Goal: Download file/media

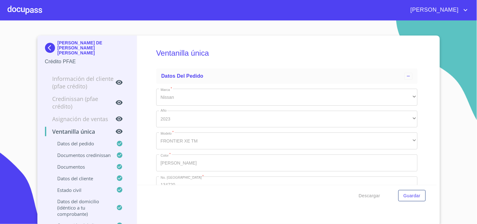
click at [27, 9] on div at bounding box center [25, 10] width 35 height 20
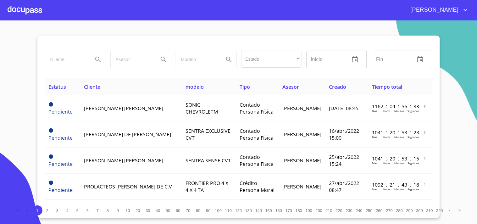
click at [51, 62] on input "search" at bounding box center [66, 59] width 43 height 17
type input "[PERSON_NAME]"
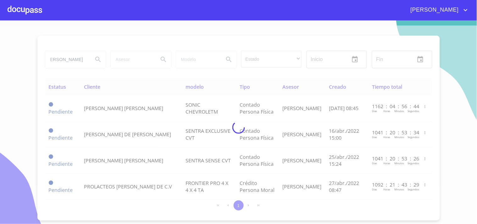
scroll to position [0, 0]
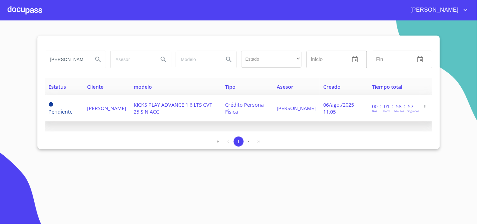
click at [155, 106] on span "KICKS PLAY ADVANCE 1 6 LTS CVT 25 SIN ACC" at bounding box center [173, 108] width 79 height 14
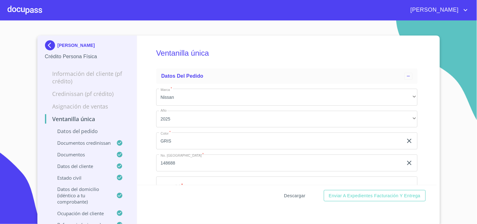
click at [292, 194] on span "Descargar" at bounding box center [294, 196] width 21 height 8
